Goal: Find specific page/section: Find specific page/section

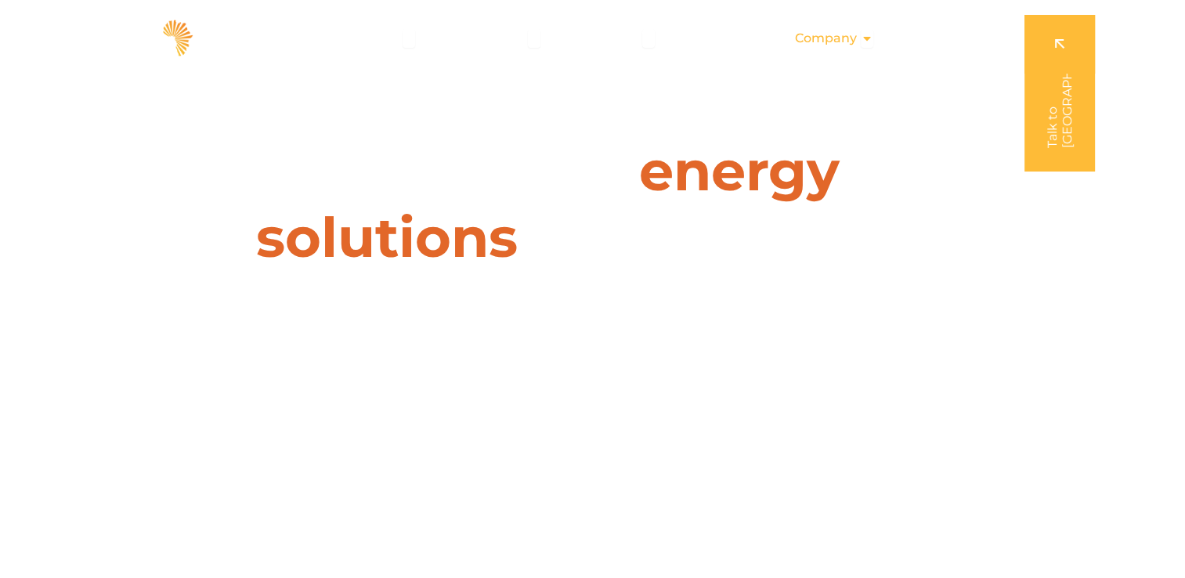
click at [858, 43] on div "Company Close Company Open Company" at bounding box center [833, 38] width 103 height 31
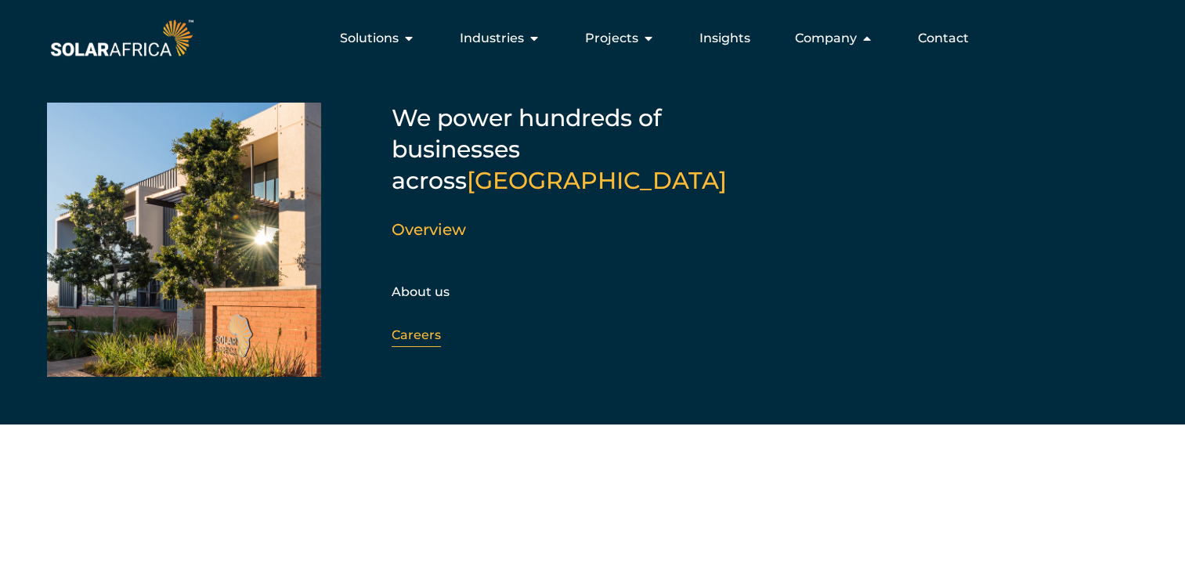
click at [429, 327] on link "Careers" at bounding box center [416, 334] width 49 height 15
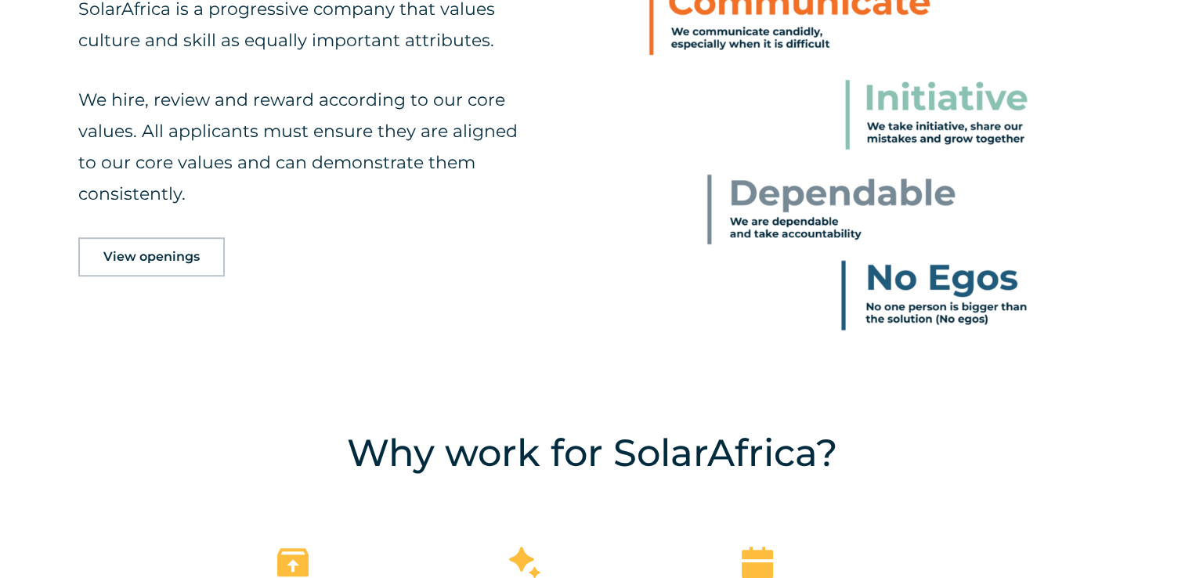
scroll to position [909, 0]
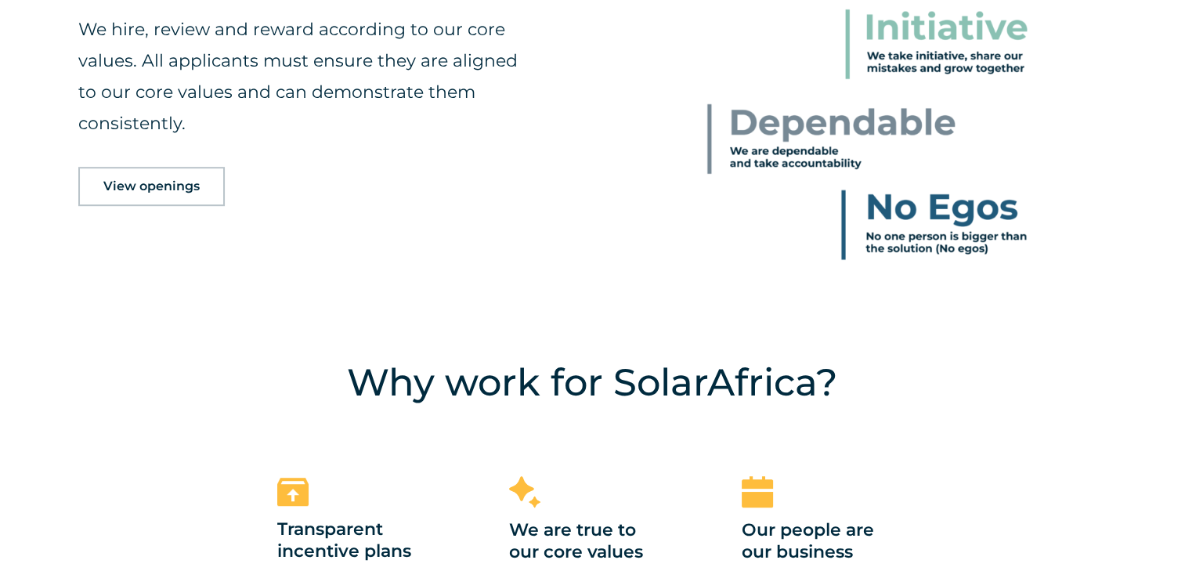
click at [154, 187] on span "View openings" at bounding box center [151, 186] width 96 height 13
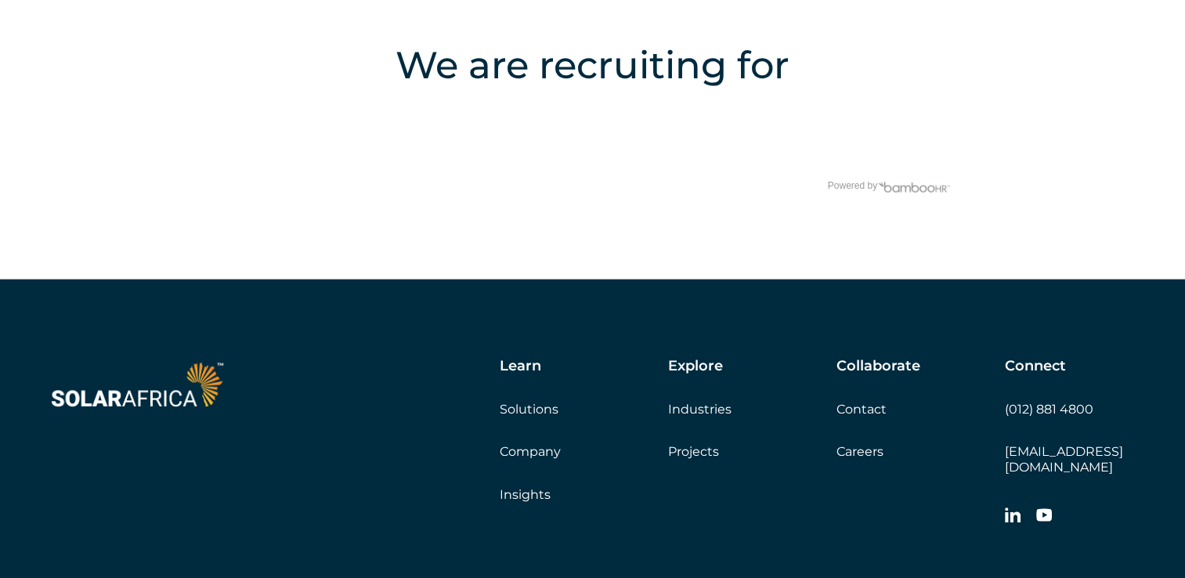
scroll to position [3124, 0]
